Goal: Complete application form

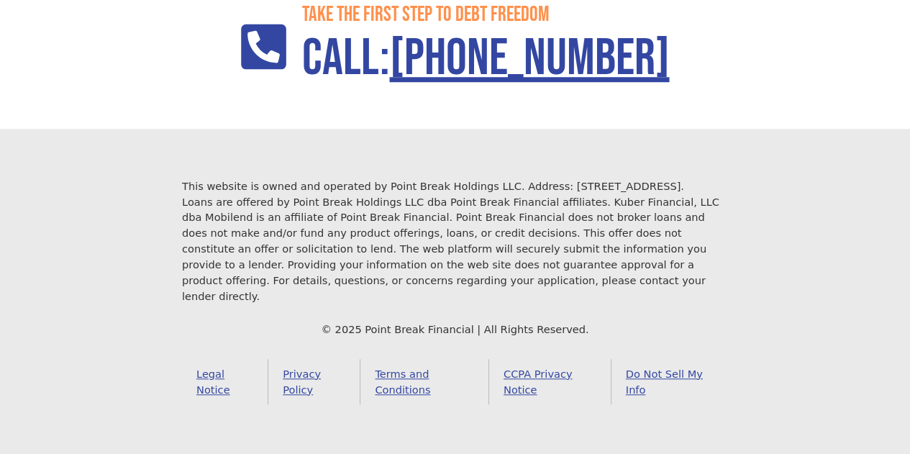
scroll to position [2087, 0]
click at [804, 348] on footer "This website is owned and operated by Point Break Holdings LLC. Address: 1968 S…" at bounding box center [455, 291] width 910 height 325
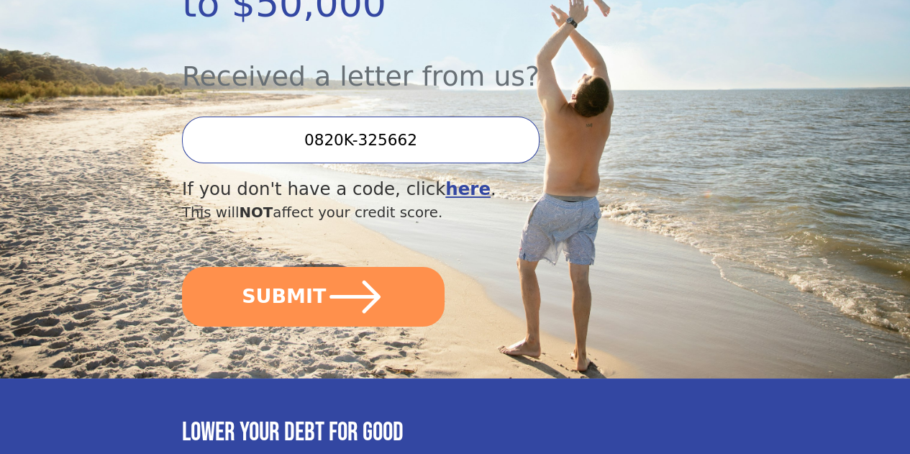
scroll to position [427, 0]
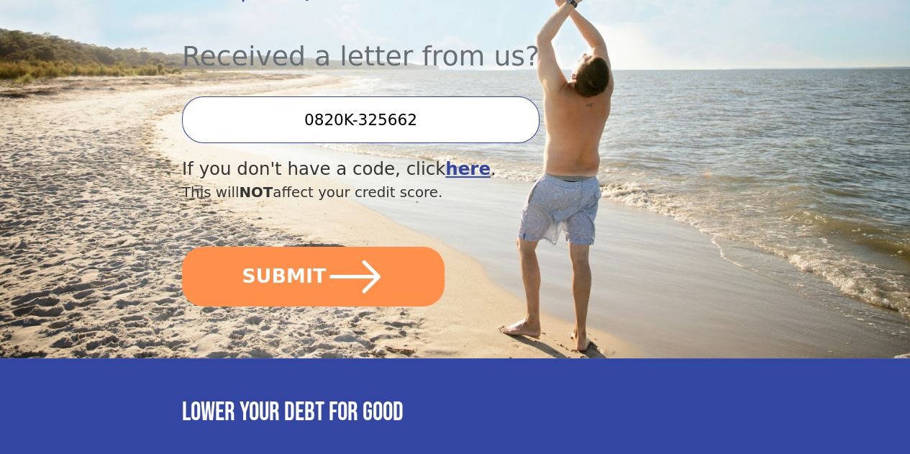
click at [376, 302] on icon "submit" at bounding box center [355, 276] width 58 height 58
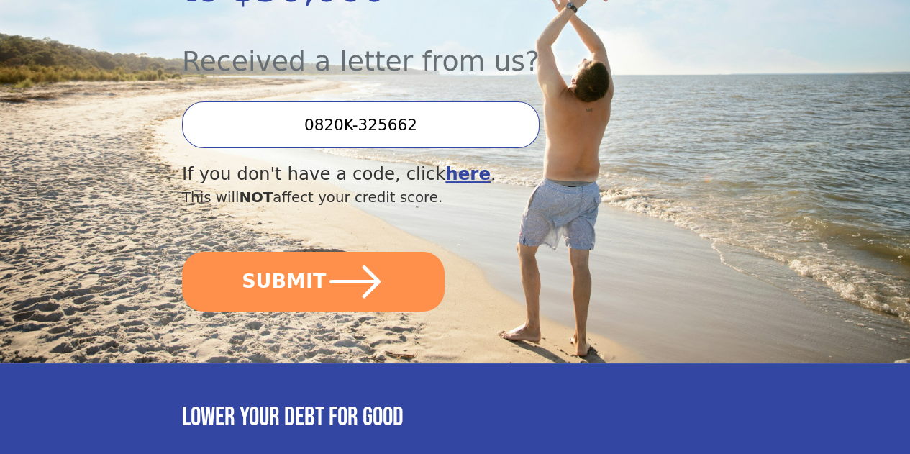
scroll to position [427, 0]
